Goal: Register for event/course: Sign up to attend an event or enroll in a course

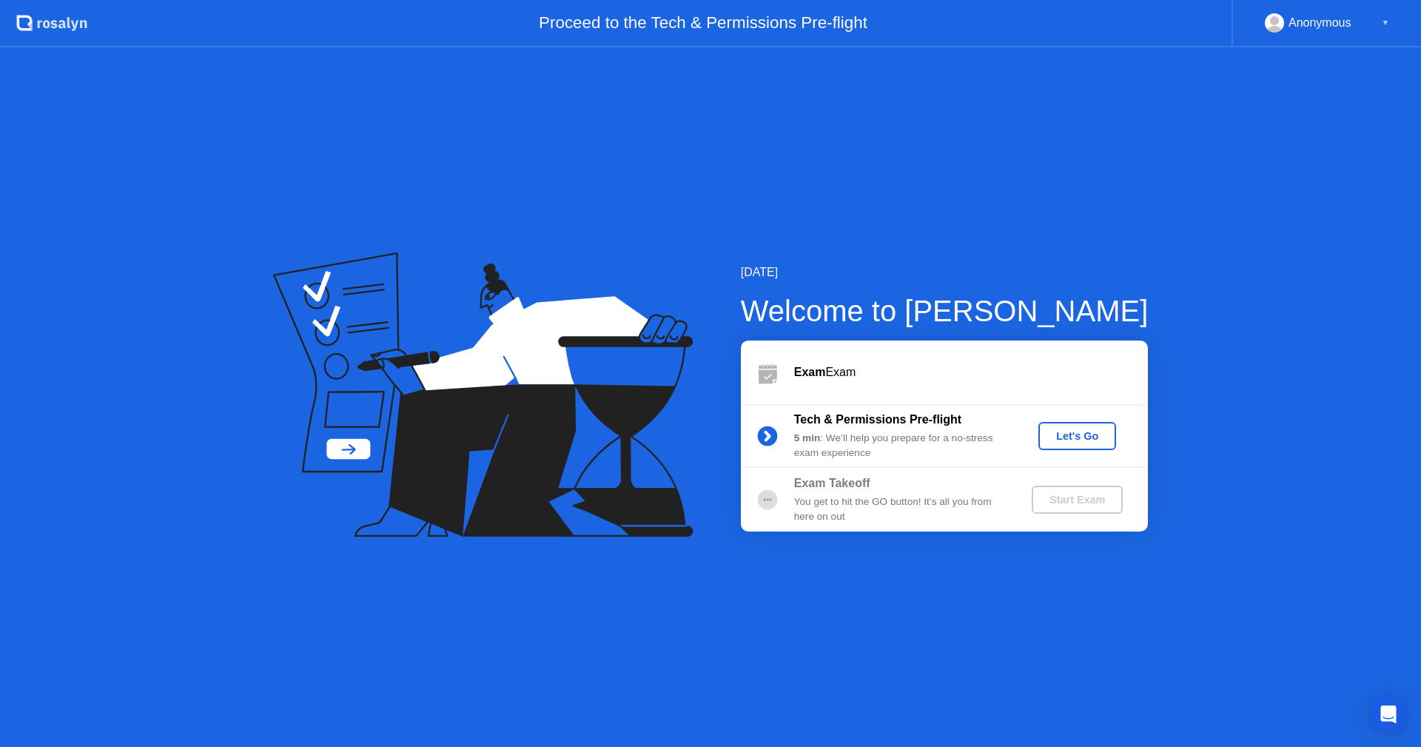
click at [1076, 432] on div "Let's Go" at bounding box center [1077, 436] width 66 height 12
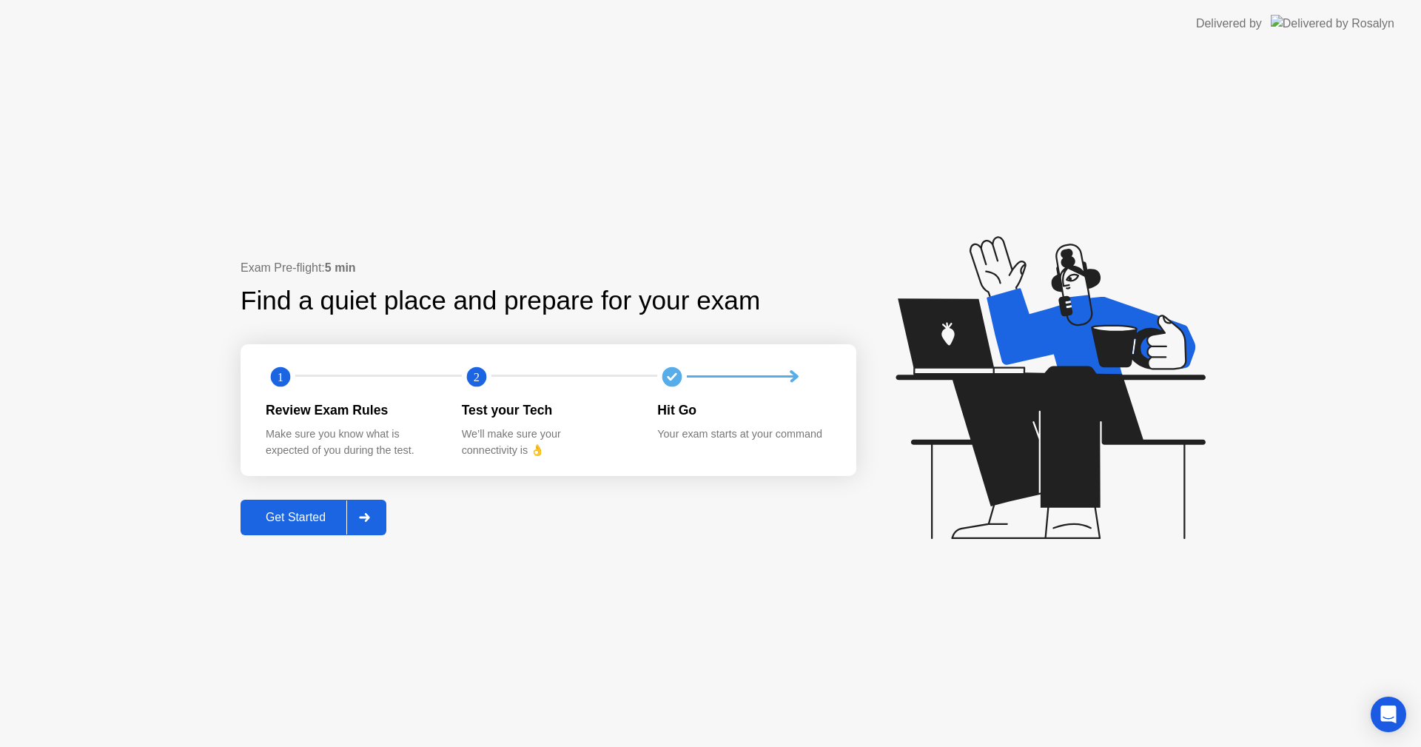
click at [322, 517] on div "Get Started" at bounding box center [295, 517] width 101 height 13
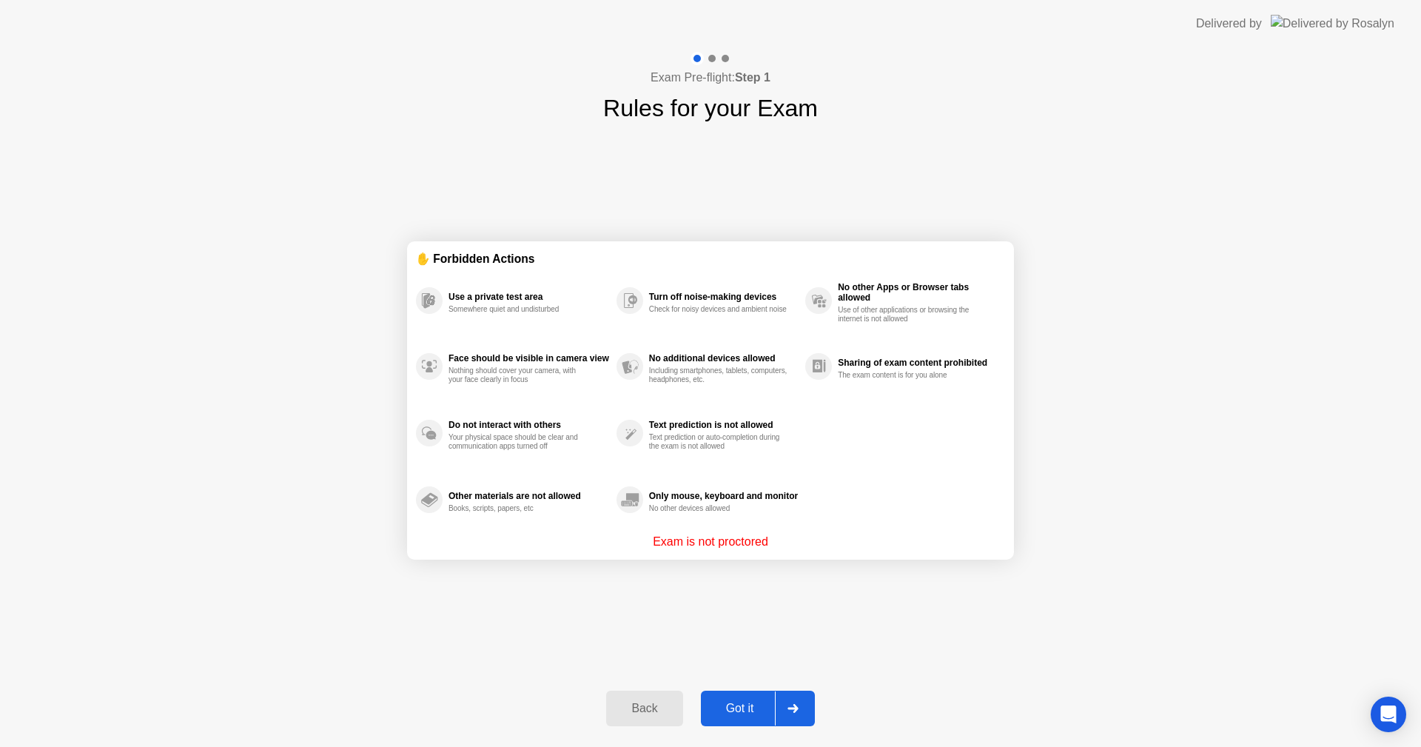
click at [747, 707] on div "Got it" at bounding box center [740, 708] width 70 height 13
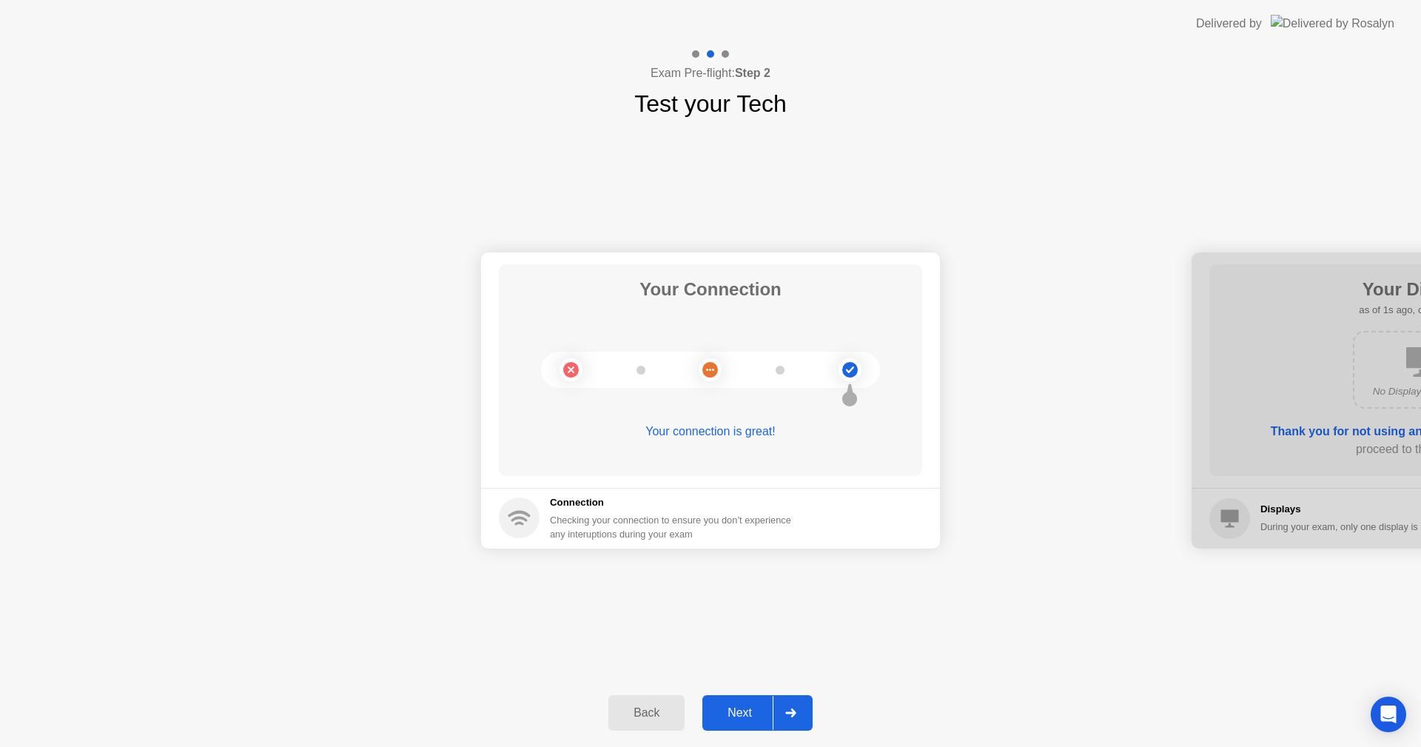
click at [738, 713] on div "Next" at bounding box center [740, 712] width 66 height 13
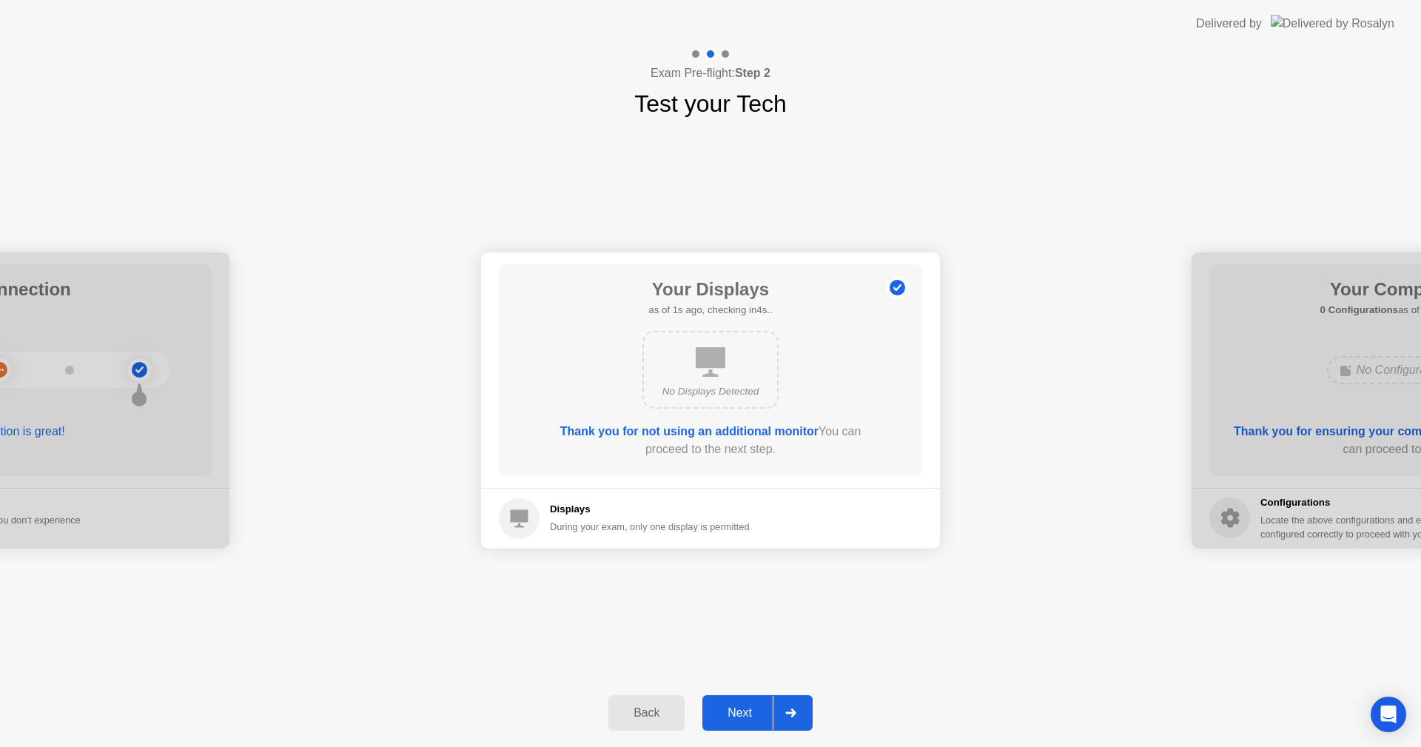
click at [740, 711] on div "Next" at bounding box center [740, 712] width 66 height 13
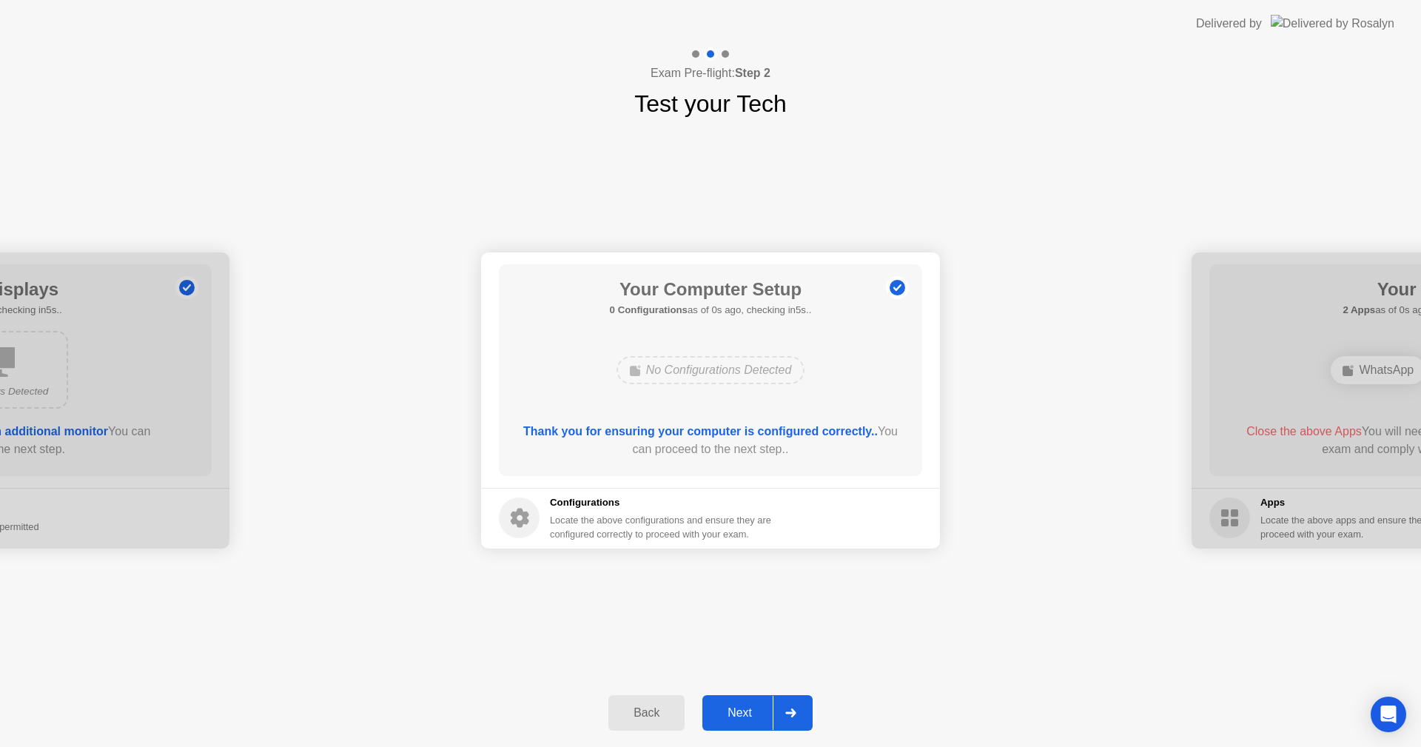
click at [740, 711] on div "Next" at bounding box center [740, 712] width 66 height 13
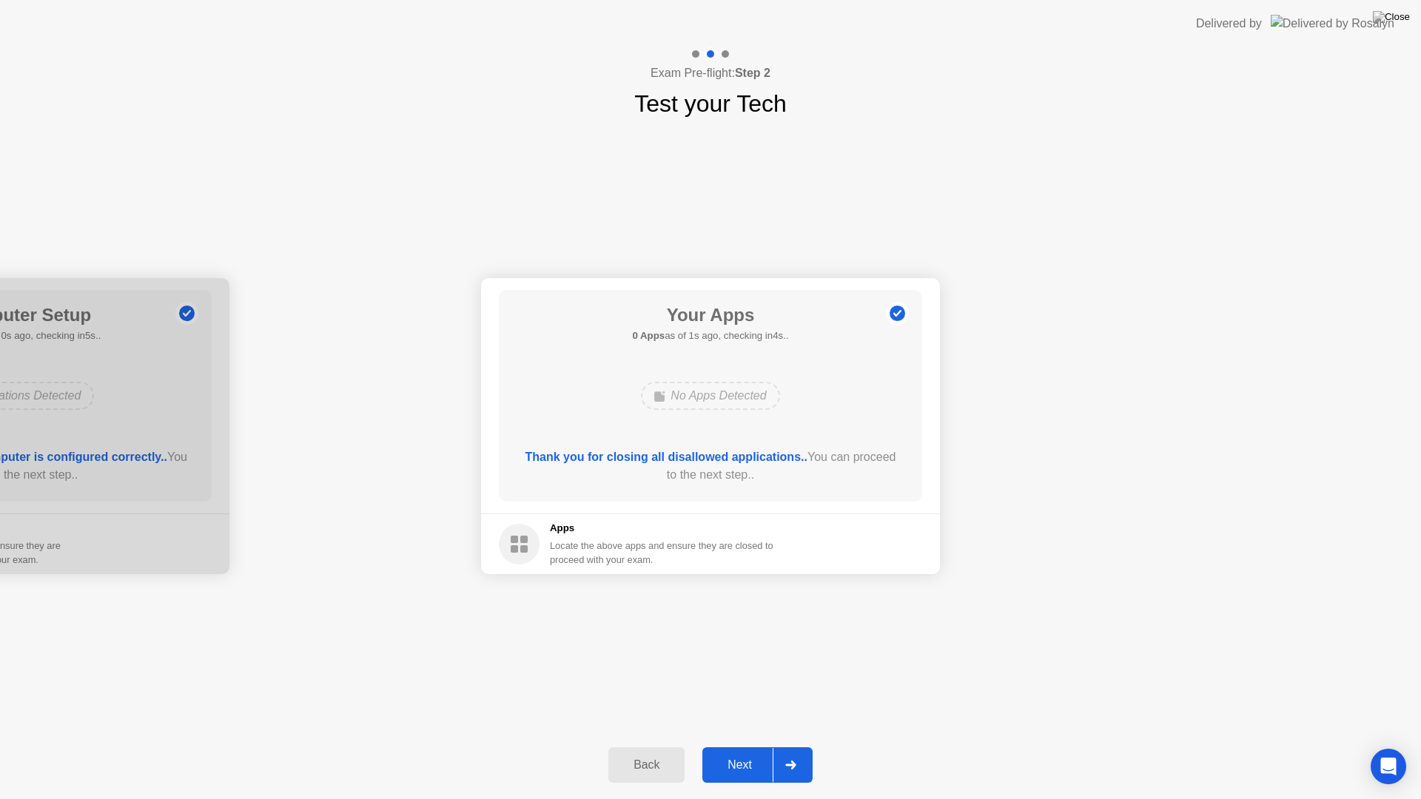
click at [737, 746] on div "Next" at bounding box center [740, 765] width 66 height 13
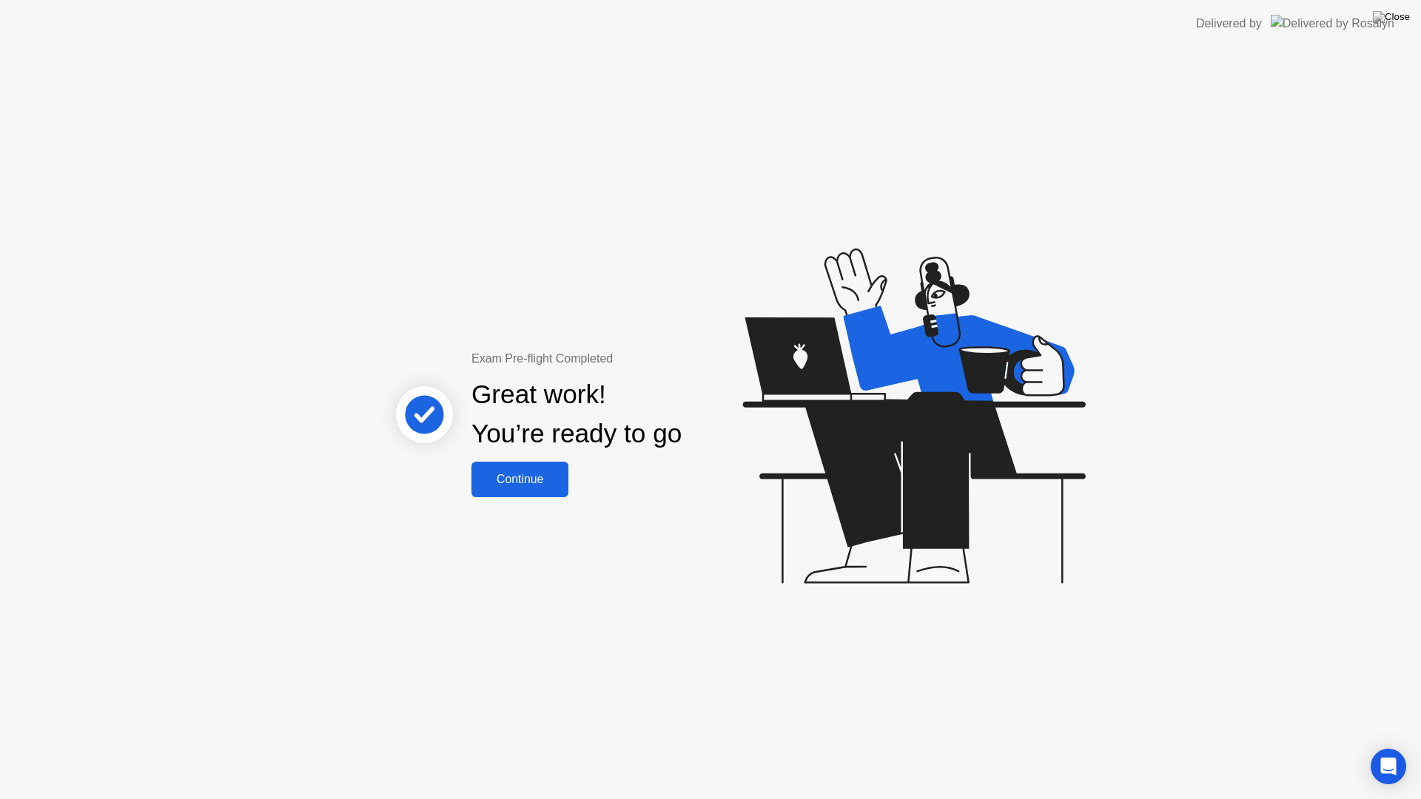
click at [540, 469] on button "Continue" at bounding box center [519, 480] width 97 height 36
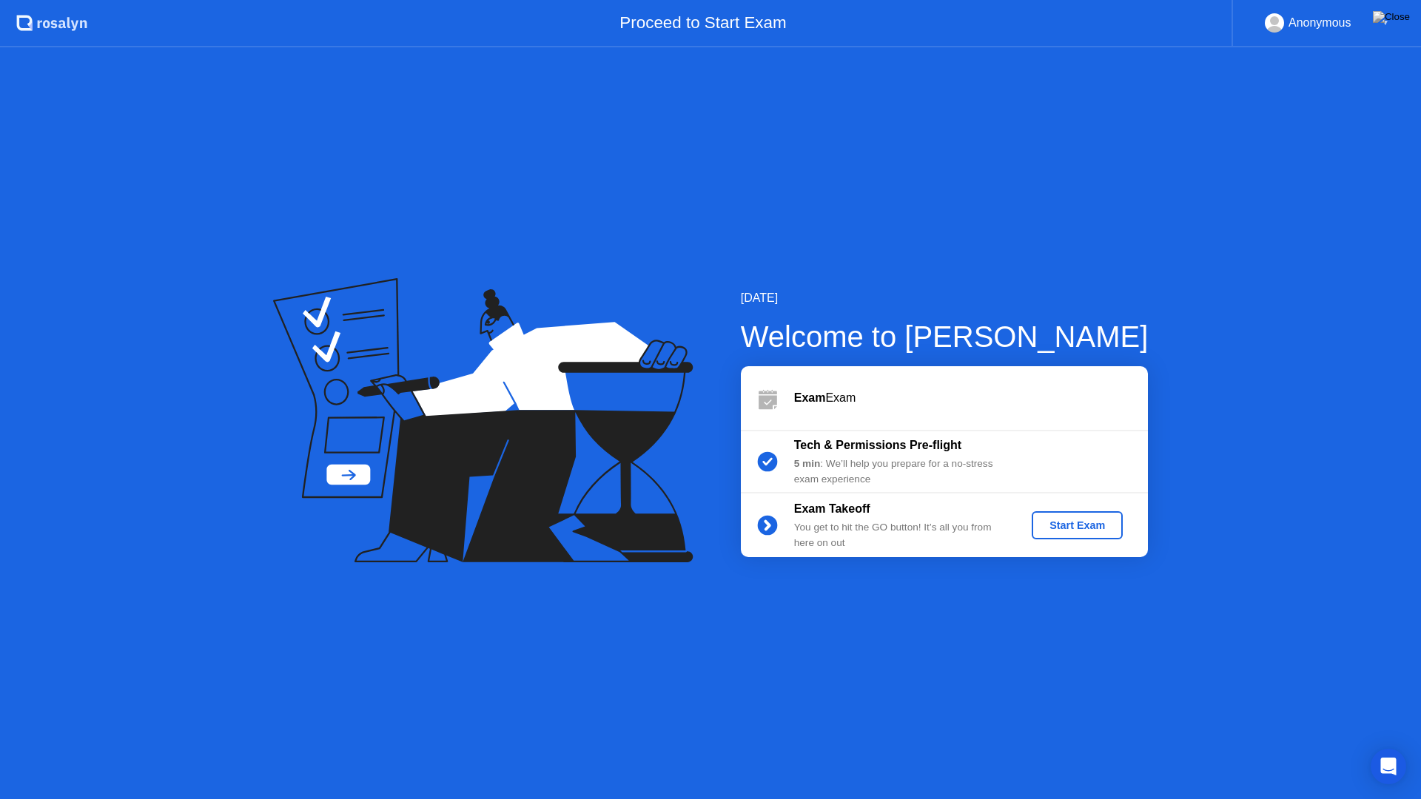
click at [1082, 517] on button "Start Exam" at bounding box center [1077, 525] width 91 height 28
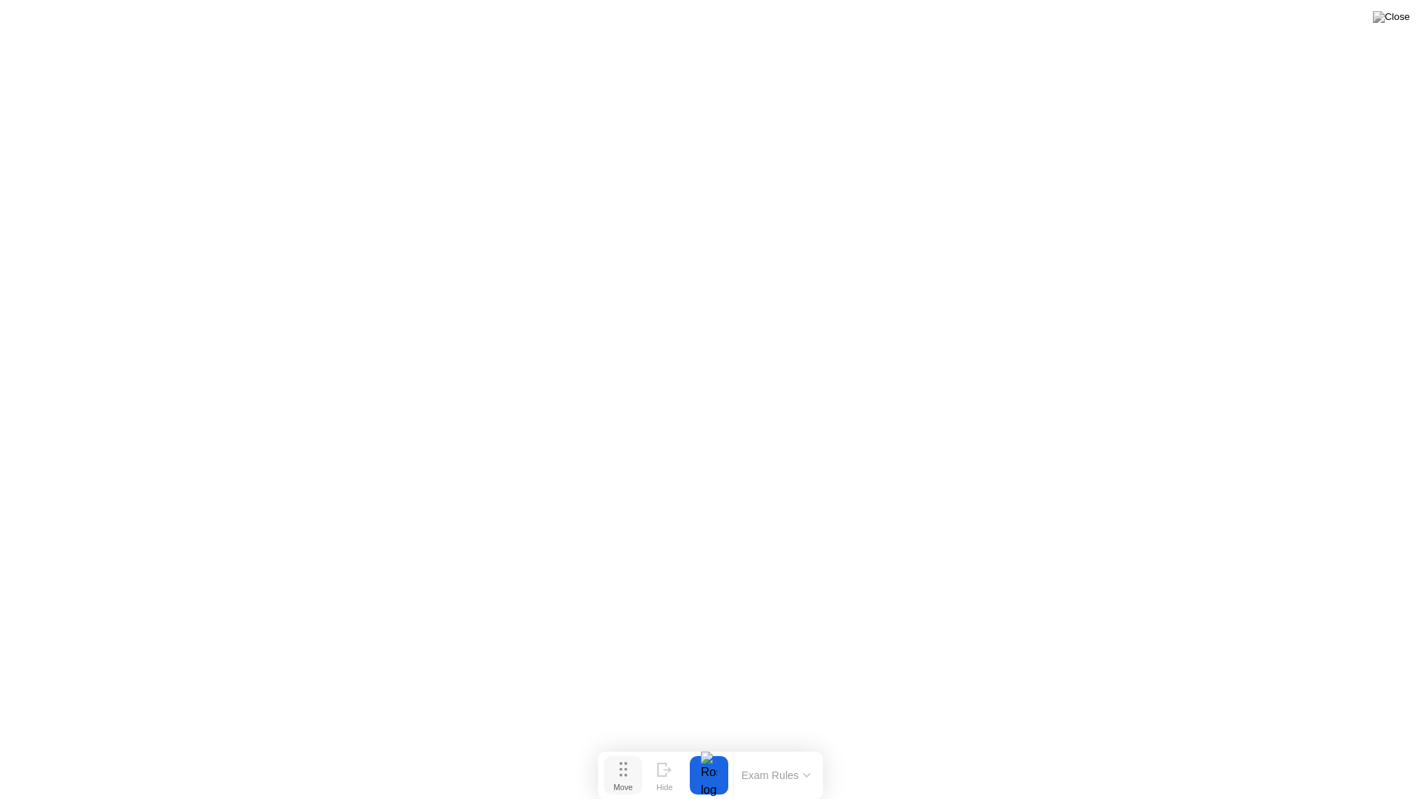
click at [630, 746] on button "Move" at bounding box center [623, 775] width 38 height 38
drag, startPoint x: 624, startPoint y: 788, endPoint x: 618, endPoint y: 782, distance: 8.4
click at [618, 746] on div "Move" at bounding box center [617, 781] width 19 height 9
click at [1275, 746] on div "End Proctoring Session" at bounding box center [1299, 757] width 164 height 13
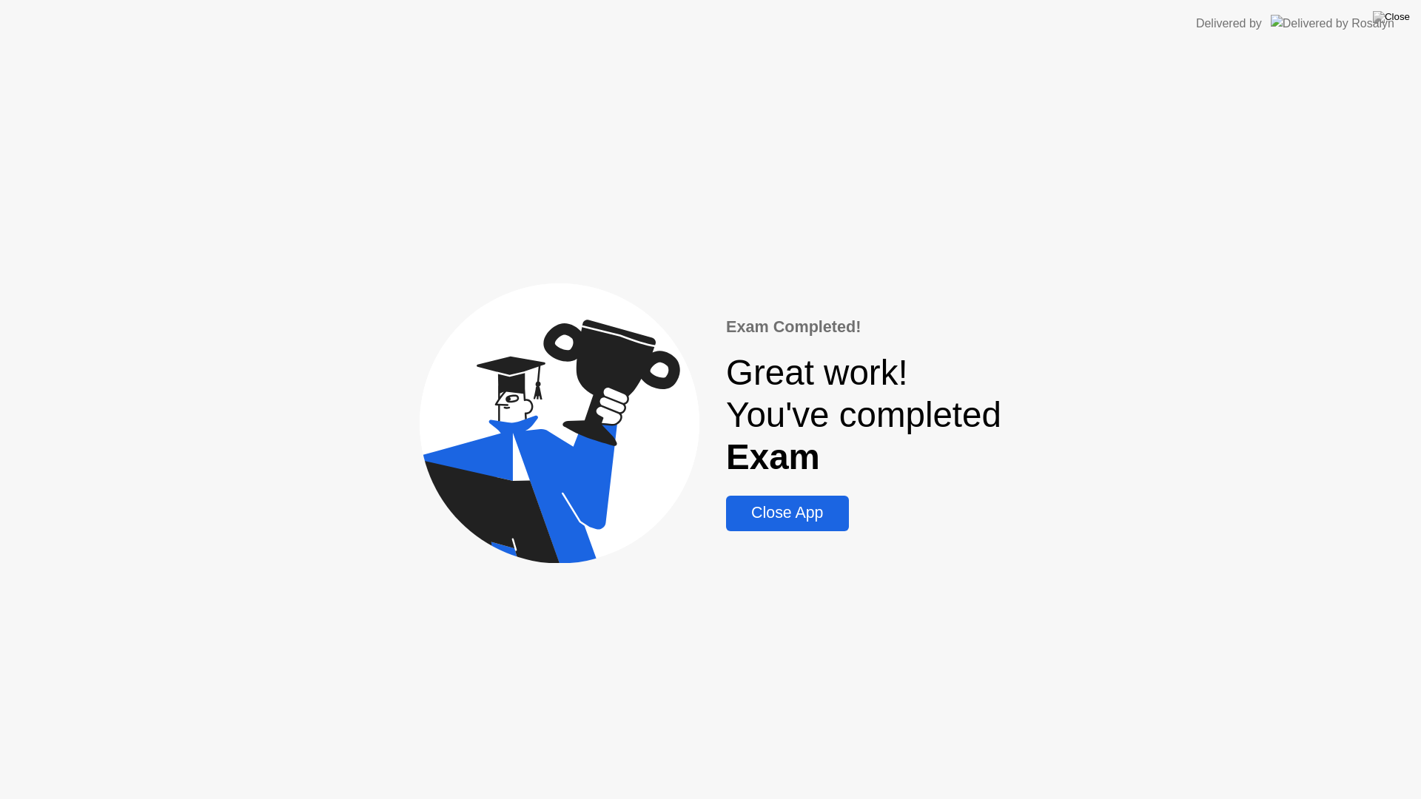
click at [821, 516] on div "Close App" at bounding box center [786, 513] width 113 height 19
